Goal: Transaction & Acquisition: Purchase product/service

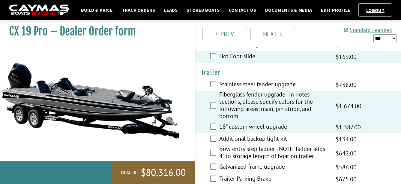
scroll to position [1090, 0]
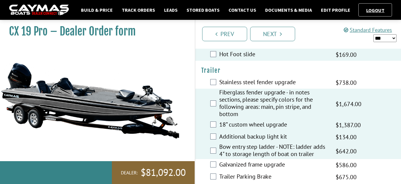
click at [389, 36] on select "*** ****** ******" at bounding box center [385, 38] width 23 height 8
click at [374, 34] on select "*** ****** ******" at bounding box center [385, 38] width 23 height 8
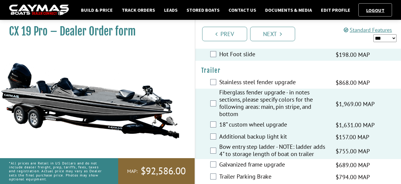
click at [384, 38] on select "*** ****** ******" at bounding box center [385, 38] width 23 height 8
select select "*"
click at [374, 34] on select "*** ****** ******" at bounding box center [385, 38] width 23 height 8
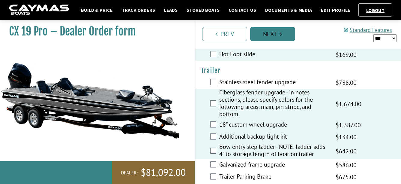
click at [272, 34] on link "Next" at bounding box center [272, 34] width 45 height 14
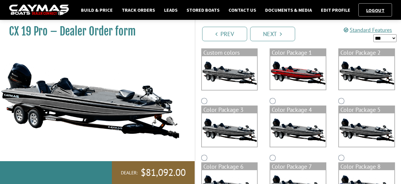
scroll to position [60, 0]
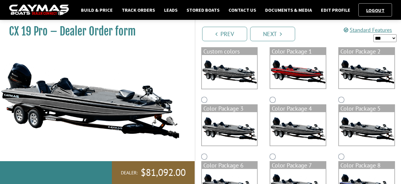
click at [363, 72] on img at bounding box center [367, 71] width 56 height 33
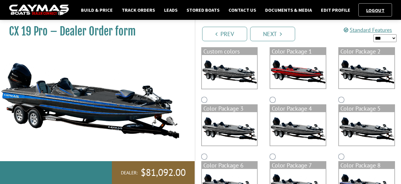
click at [227, 131] on img at bounding box center [230, 128] width 56 height 33
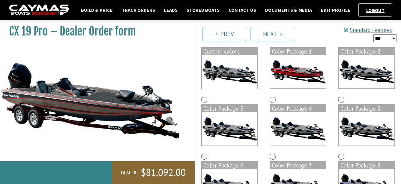
click at [292, 127] on img at bounding box center [298, 128] width 56 height 33
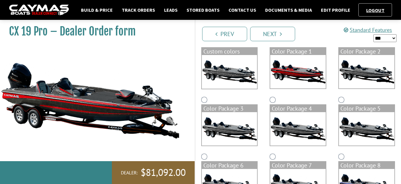
click at [371, 130] on img at bounding box center [367, 128] width 56 height 33
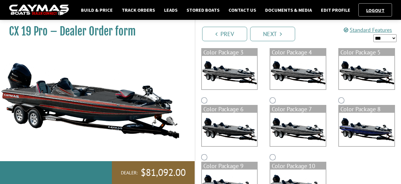
scroll to position [120, 0]
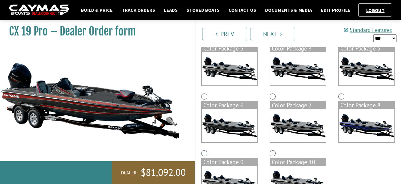
click at [236, 122] on img at bounding box center [230, 125] width 56 height 33
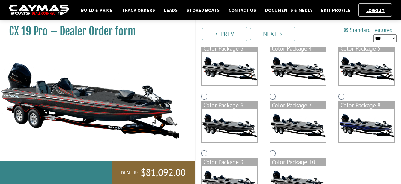
click at [302, 124] on img at bounding box center [298, 125] width 56 height 33
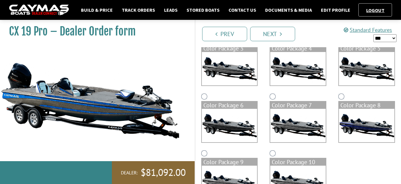
click at [358, 126] on img at bounding box center [367, 125] width 56 height 33
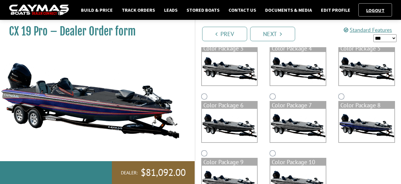
click at [291, 169] on img at bounding box center [298, 181] width 56 height 33
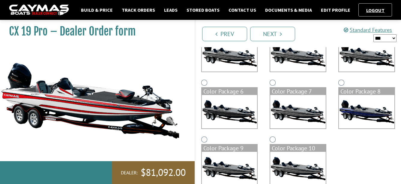
scroll to position [147, 0]
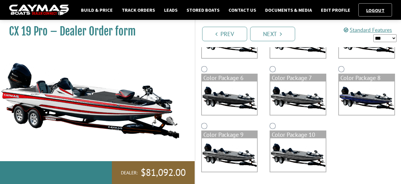
click at [239, 150] on img at bounding box center [230, 154] width 56 height 33
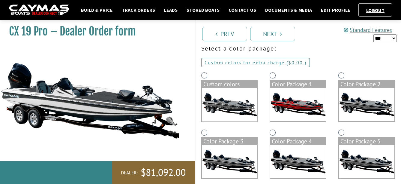
scroll to position [0, 0]
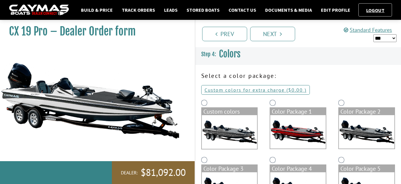
click at [290, 130] on img at bounding box center [298, 131] width 56 height 33
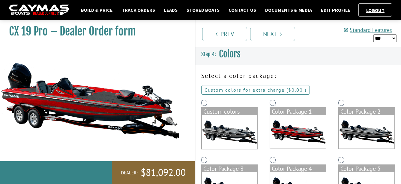
click at [362, 133] on img at bounding box center [367, 131] width 56 height 33
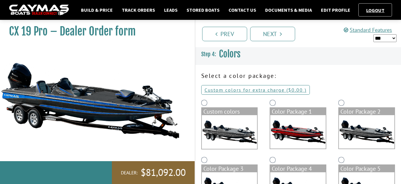
click at [299, 136] on img at bounding box center [298, 131] width 56 height 33
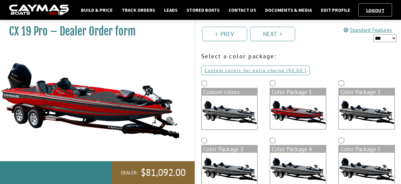
scroll to position [30, 0]
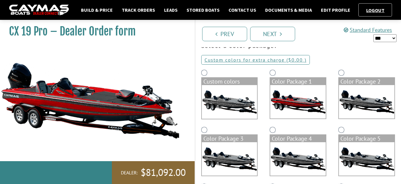
click at [229, 150] on img at bounding box center [230, 158] width 56 height 33
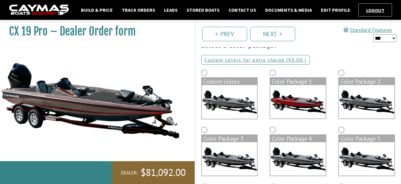
click at [290, 152] on img at bounding box center [298, 158] width 56 height 33
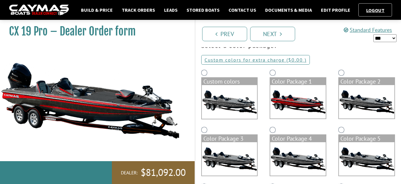
click at [351, 153] on img at bounding box center [367, 158] width 56 height 33
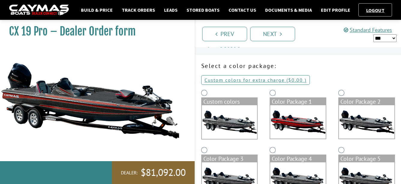
scroll to position [0, 0]
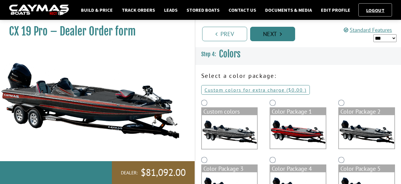
click at [274, 34] on link "Next" at bounding box center [272, 34] width 45 height 14
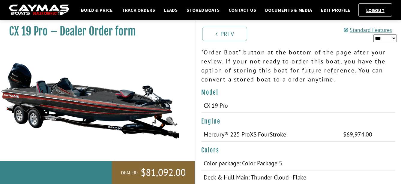
scroll to position [60, 0]
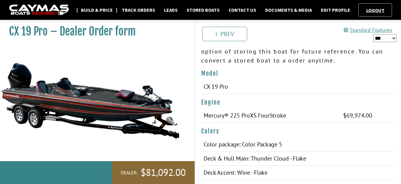
click at [100, 10] on link "Build & Price" at bounding box center [97, 10] width 38 height 8
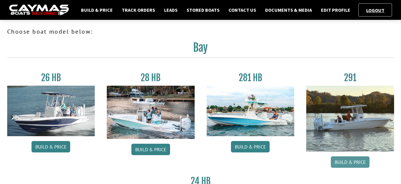
click at [346, 162] on link "Build & Price" at bounding box center [350, 161] width 39 height 11
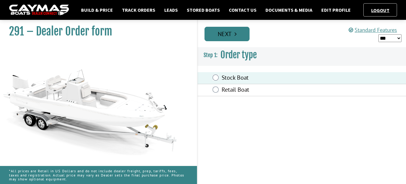
click at [230, 34] on link "Next" at bounding box center [226, 34] width 45 height 14
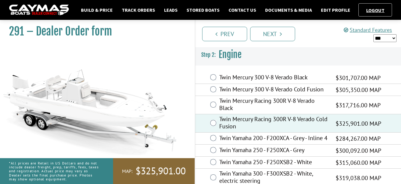
click at [387, 38] on select "*** ****** ******" at bounding box center [385, 38] width 23 height 8
click at [374, 34] on select "*** ****** ******" at bounding box center [385, 38] width 23 height 8
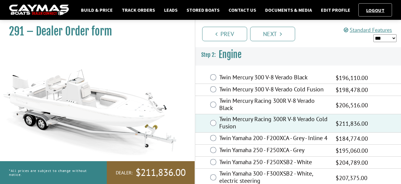
click at [381, 39] on select "*** ****** ******" at bounding box center [385, 38] width 23 height 8
click at [374, 34] on select "*** ****** ******" at bounding box center [385, 38] width 23 height 8
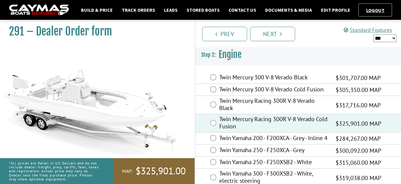
click at [381, 38] on select "*** ****** ******" at bounding box center [385, 38] width 23 height 8
click at [374, 34] on select "*** ****** ******" at bounding box center [385, 38] width 23 height 8
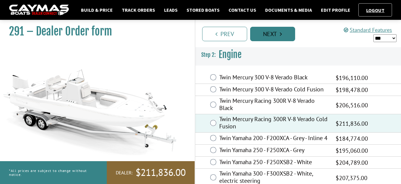
click at [272, 38] on link "Next" at bounding box center [272, 34] width 45 height 14
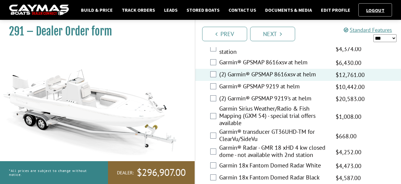
scroll to position [1831, 0]
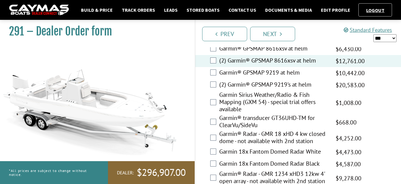
click at [212, 146] on div "Garmin 18x Fantom Domed Radar White $6,881.00 MAP $6,881.00 MSRP $4,473.00 $6,8…" at bounding box center [298, 152] width 206 height 12
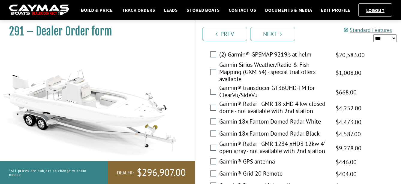
scroll to position [1891, 0]
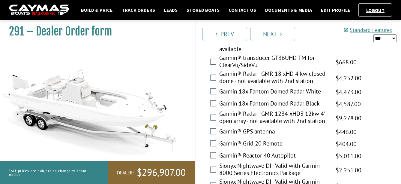
click at [217, 130] on div "Garmin® GPS antenna $686.00 MAP $686.00 MSRP $446.00 $686.00" at bounding box center [298, 132] width 206 height 12
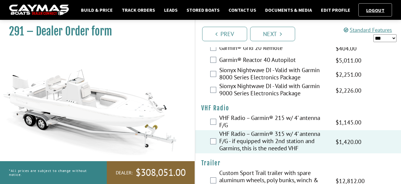
scroll to position [2005, 0]
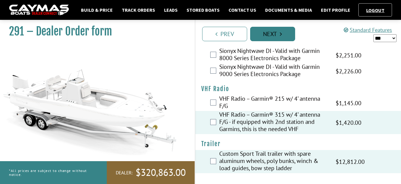
click at [275, 35] on link "Next" at bounding box center [272, 34] width 45 height 14
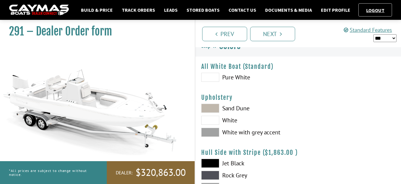
scroll to position [0, 0]
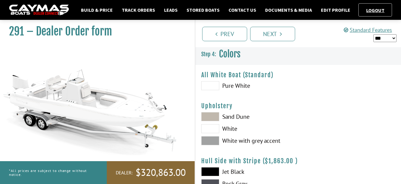
click at [211, 117] on span at bounding box center [210, 116] width 18 height 9
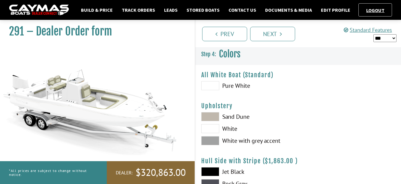
click at [211, 140] on span at bounding box center [210, 140] width 18 height 9
click at [212, 128] on span at bounding box center [210, 128] width 18 height 9
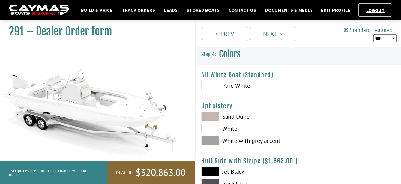
click at [211, 139] on span at bounding box center [210, 140] width 18 height 9
click at [211, 117] on span at bounding box center [210, 116] width 18 height 9
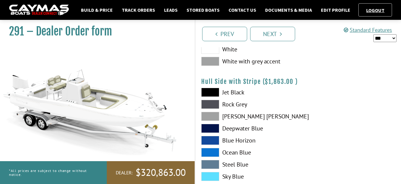
scroll to position [90, 0]
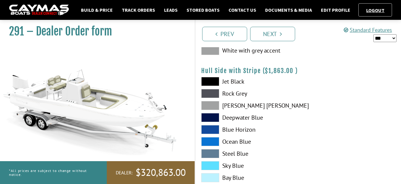
click at [211, 117] on span at bounding box center [210, 117] width 18 height 9
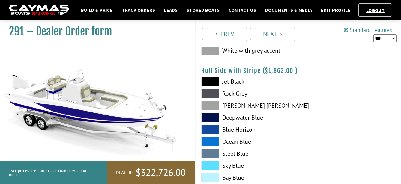
click at [212, 129] on span at bounding box center [210, 129] width 18 height 9
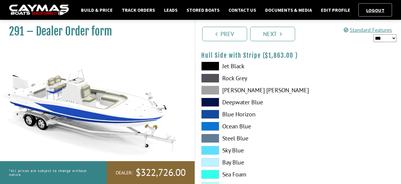
scroll to position [120, 0]
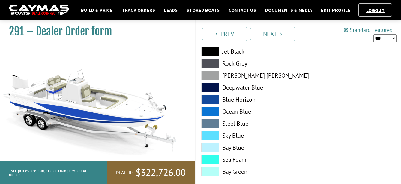
click at [209, 123] on span at bounding box center [210, 123] width 18 height 9
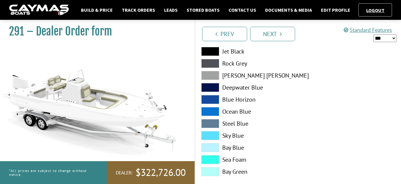
click at [213, 134] on span at bounding box center [210, 135] width 18 height 9
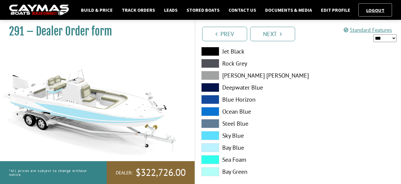
click at [216, 148] on span at bounding box center [210, 147] width 18 height 9
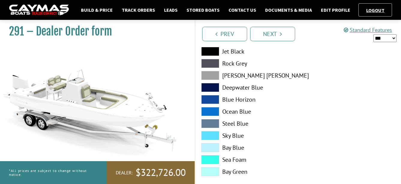
click at [212, 137] on span at bounding box center [210, 135] width 18 height 9
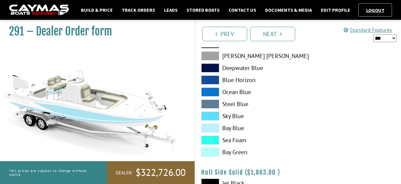
scroll to position [150, 0]
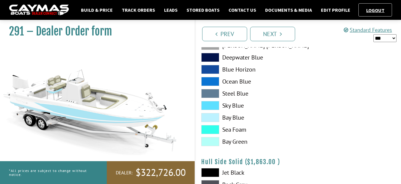
click at [211, 117] on span at bounding box center [210, 117] width 18 height 9
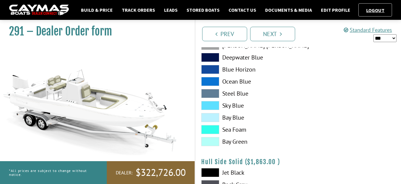
click at [212, 106] on span at bounding box center [210, 105] width 18 height 9
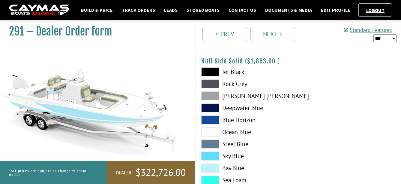
scroll to position [240, 0]
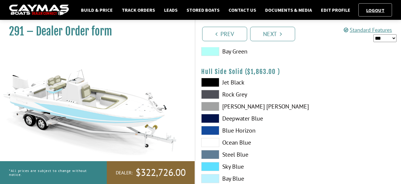
click at [212, 109] on span at bounding box center [210, 106] width 18 height 9
click at [212, 157] on span at bounding box center [210, 154] width 18 height 9
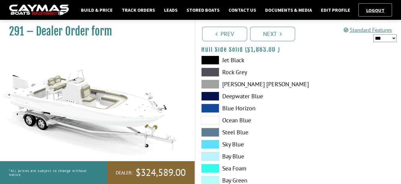
scroll to position [330, 0]
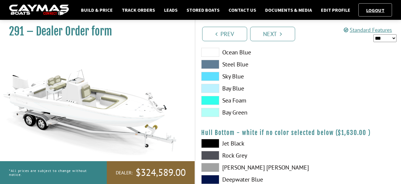
click at [209, 142] on span at bounding box center [210, 143] width 18 height 9
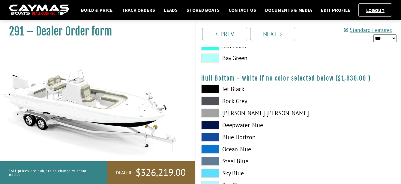
scroll to position [390, 0]
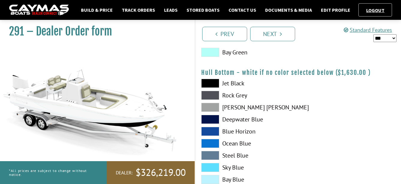
click at [210, 107] on span at bounding box center [210, 107] width 18 height 9
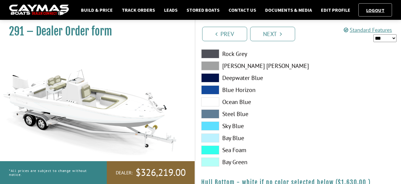
scroll to position [270, 0]
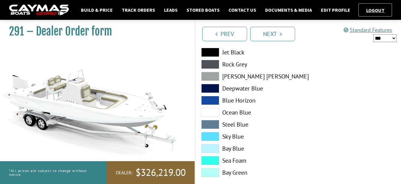
click at [209, 122] on span at bounding box center [210, 124] width 18 height 9
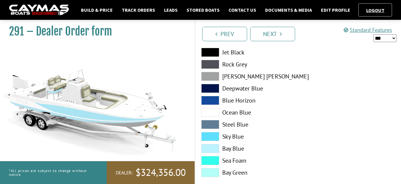
click at [211, 102] on span at bounding box center [210, 100] width 18 height 9
click at [211, 89] on span at bounding box center [210, 88] width 18 height 9
click at [212, 148] on span at bounding box center [210, 148] width 18 height 9
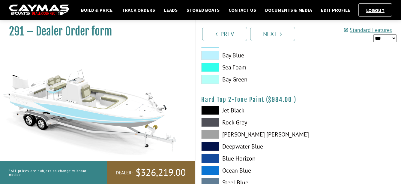
scroll to position [524, 0]
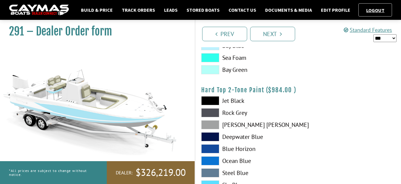
click at [388, 36] on select "*** ****** ******" at bounding box center [385, 38] width 23 height 8
click at [374, 34] on select "*** ****** ******" at bounding box center [385, 38] width 23 height 8
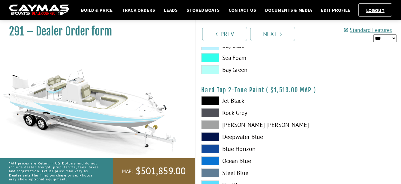
click at [383, 36] on select "*** ****** ******" at bounding box center [385, 38] width 23 height 8
click at [374, 34] on select "*** ****** ******" at bounding box center [385, 38] width 23 height 8
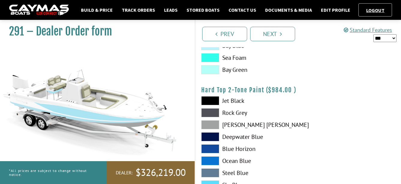
click at [385, 37] on select "*** ****** ******" at bounding box center [385, 38] width 23 height 8
select select "*"
click at [374, 34] on select "*** ****** ******" at bounding box center [385, 38] width 23 height 8
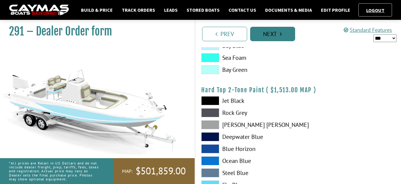
click at [284, 35] on link "Next" at bounding box center [272, 34] width 45 height 14
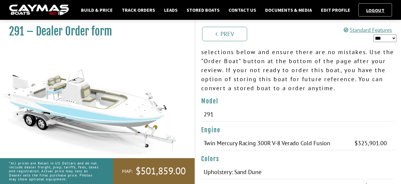
scroll to position [0, 0]
